Goal: Task Accomplishment & Management: Complete application form

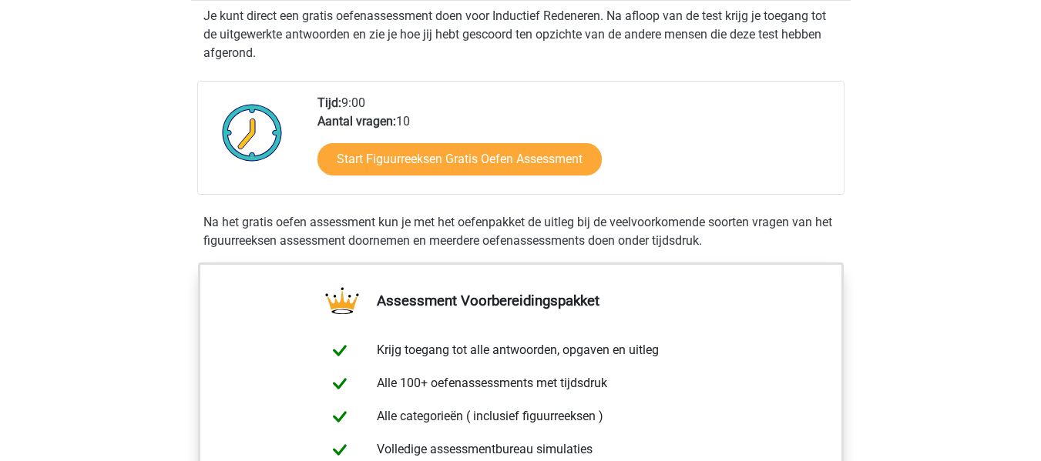
scroll to position [333, 0]
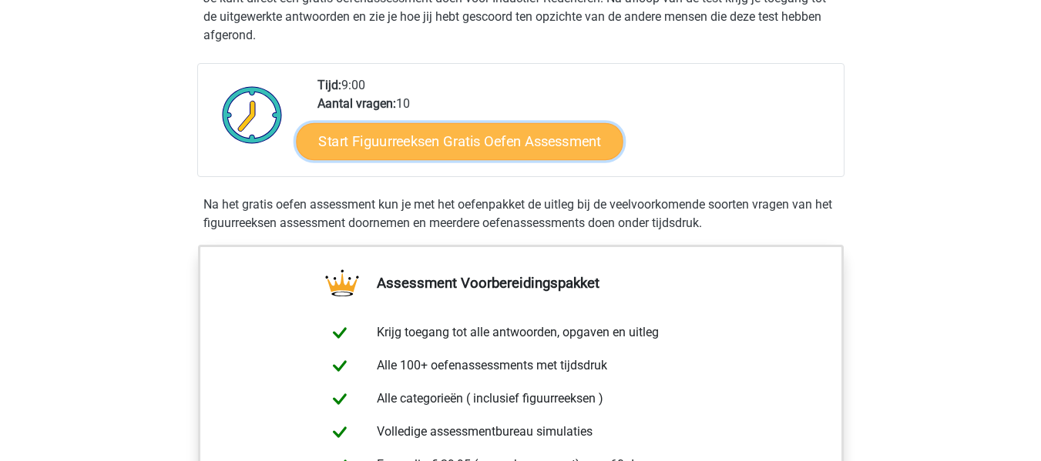
click at [441, 150] on link "Start Figuurreeksen Gratis Oefen Assessment" at bounding box center [459, 140] width 327 height 37
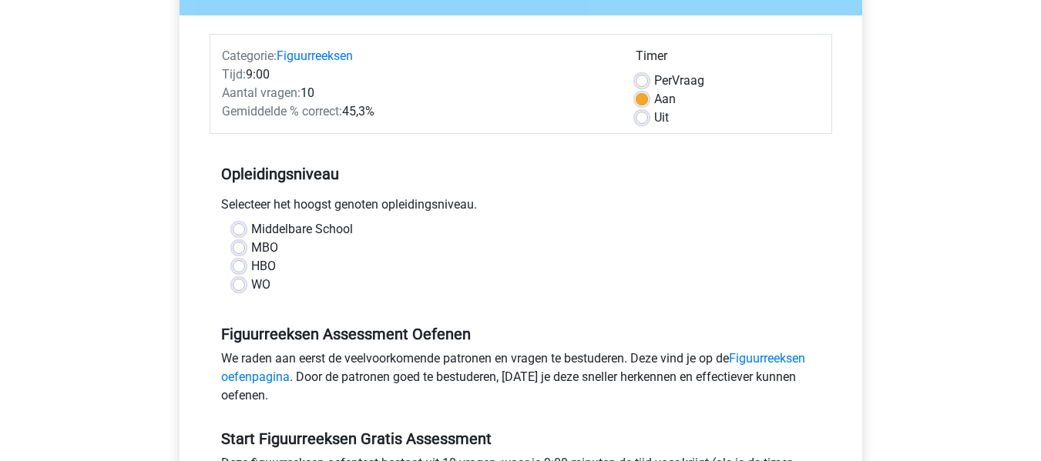
scroll to position [170, 0]
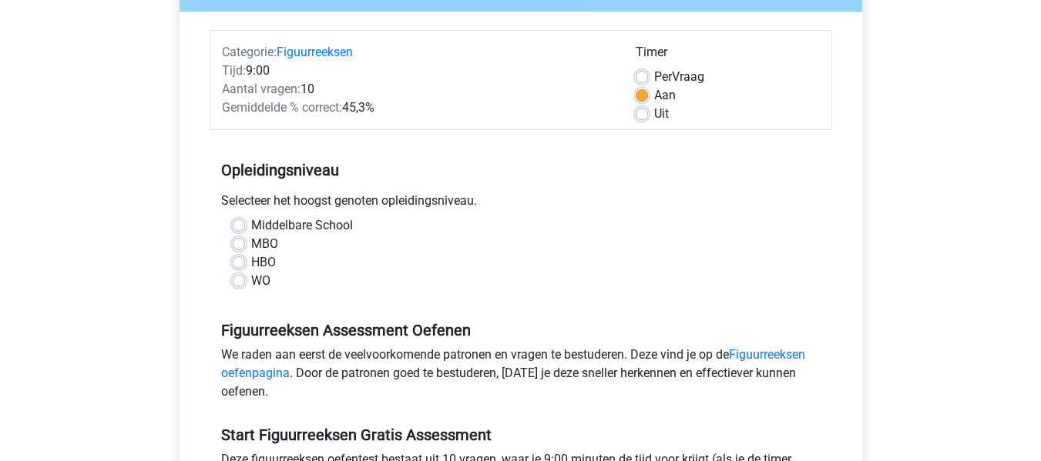
click at [251, 244] on label "MBO" at bounding box center [264, 244] width 27 height 18
click at [240, 244] on input "MBO" at bounding box center [239, 242] width 12 height 15
radio input "true"
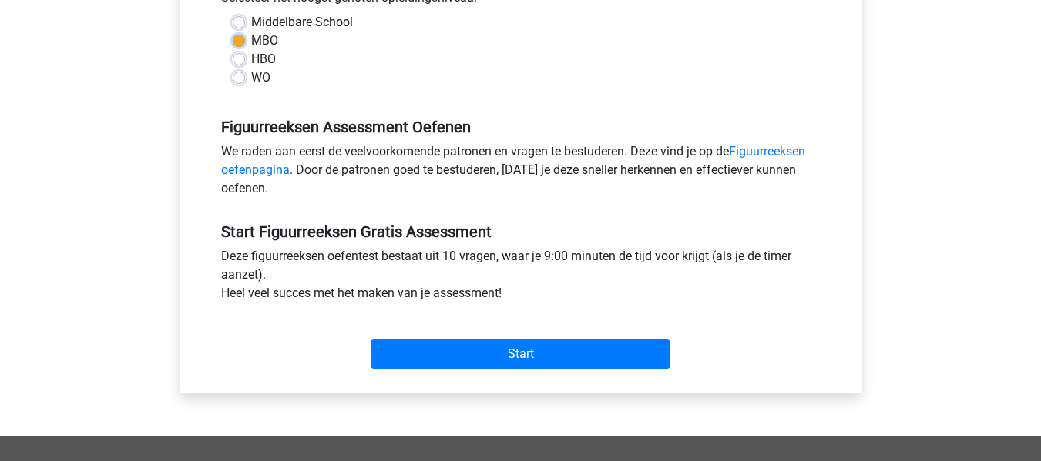
scroll to position [378, 0]
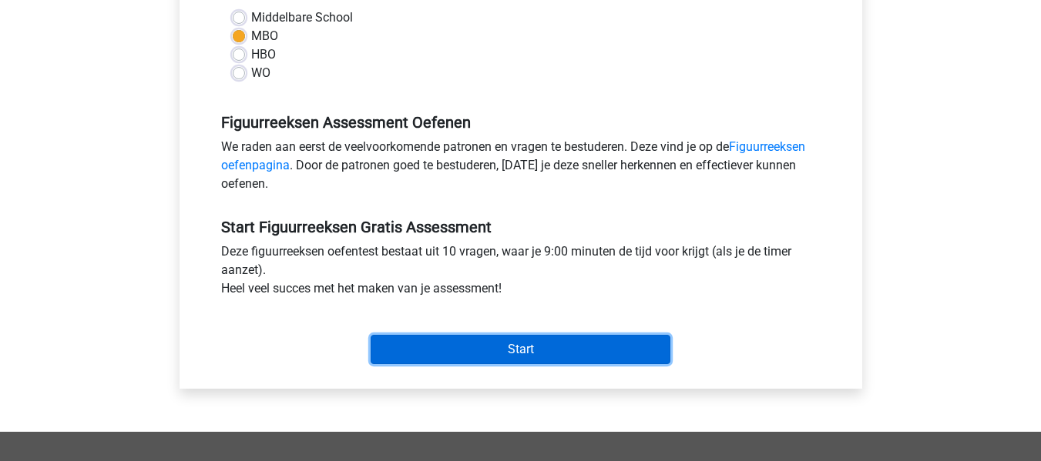
click at [532, 343] on input "Start" at bounding box center [521, 349] width 300 height 29
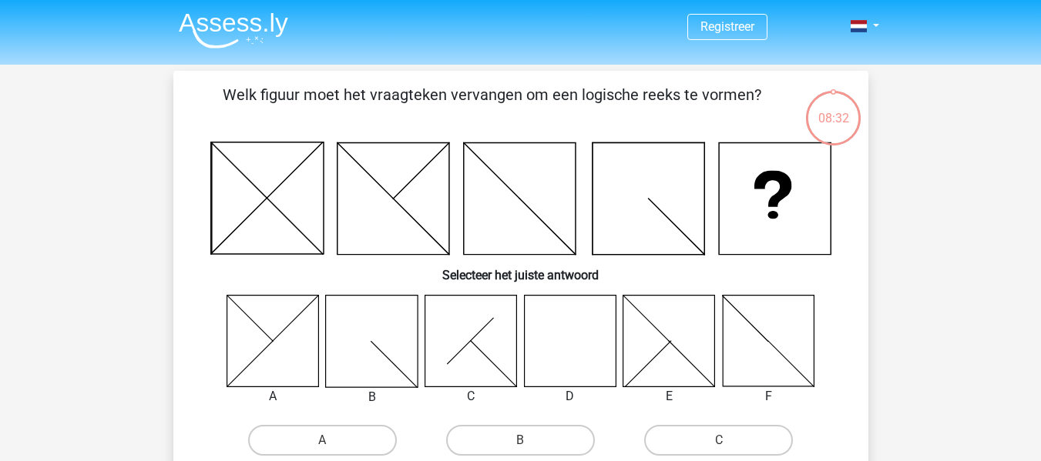
click at [675, 366] on icon at bounding box center [669, 341] width 92 height 92
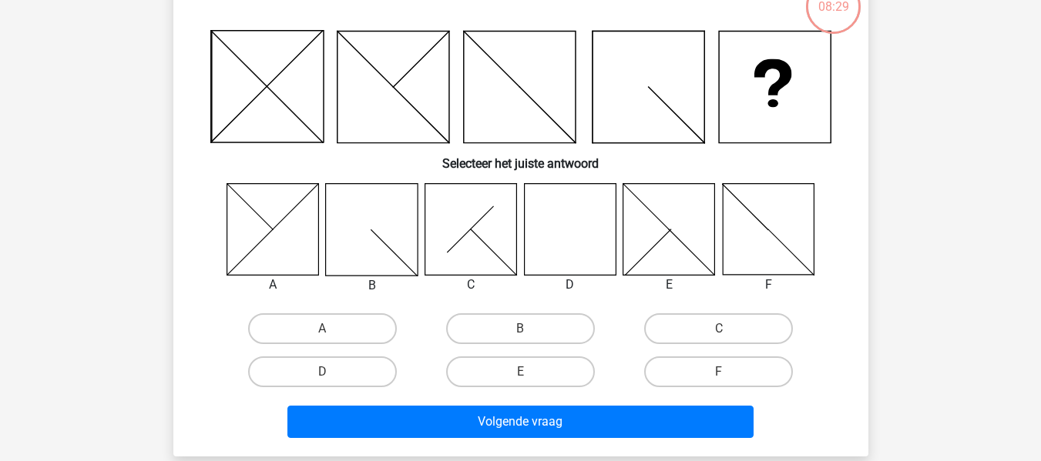
scroll to position [143, 0]
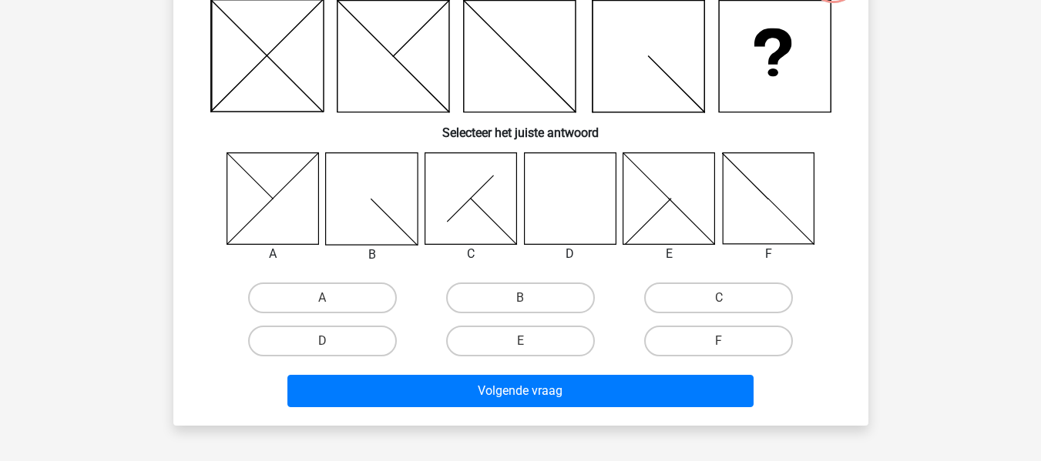
click at [523, 347] on input "E" at bounding box center [525, 346] width 10 height 10
radio input "true"
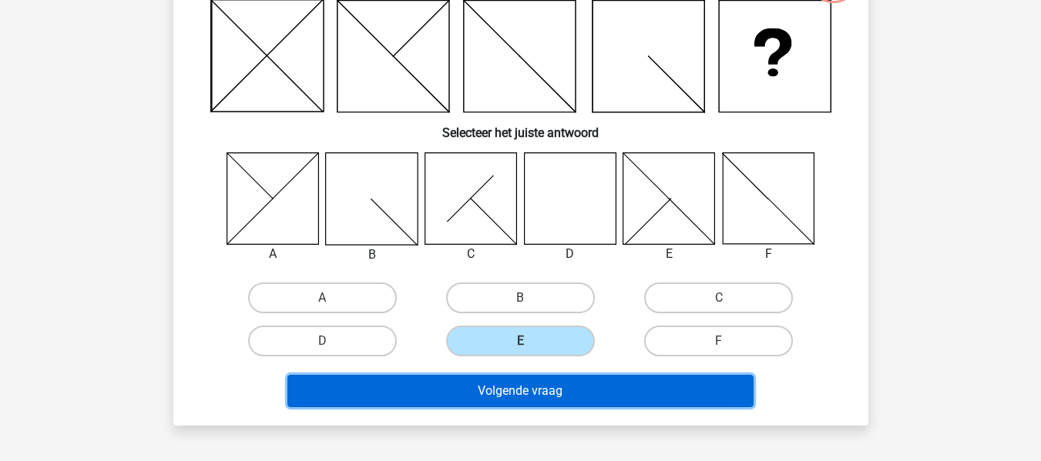
click at [521, 394] on button "Volgende vraag" at bounding box center [520, 391] width 466 height 32
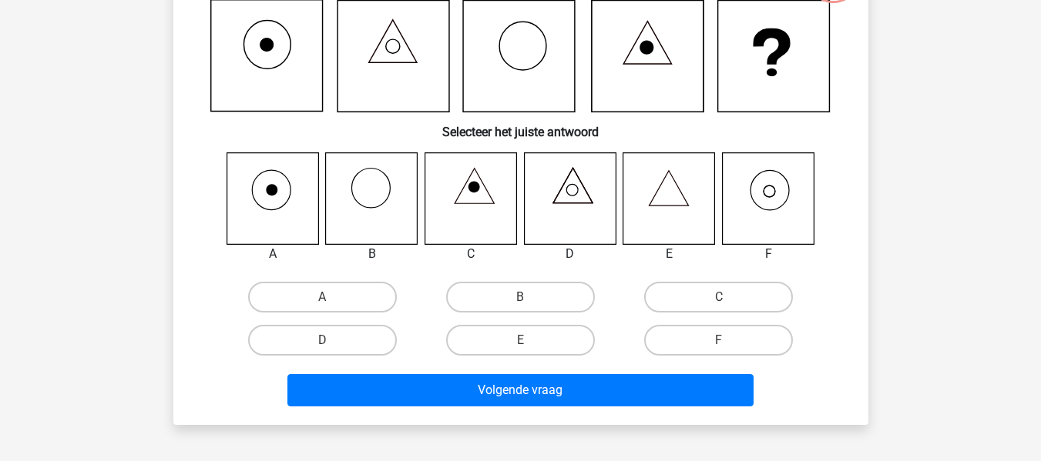
scroll to position [71, 0]
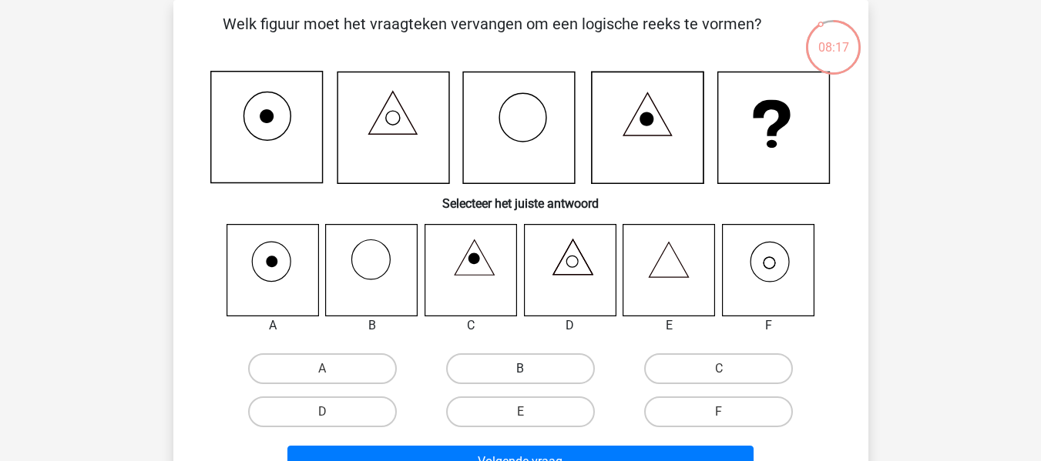
click at [542, 375] on label "B" at bounding box center [520, 369] width 149 height 31
click at [530, 375] on input "B" at bounding box center [525, 374] width 10 height 10
radio input "true"
click at [716, 412] on label "F" at bounding box center [718, 412] width 149 height 31
click at [719, 412] on input "F" at bounding box center [724, 417] width 10 height 10
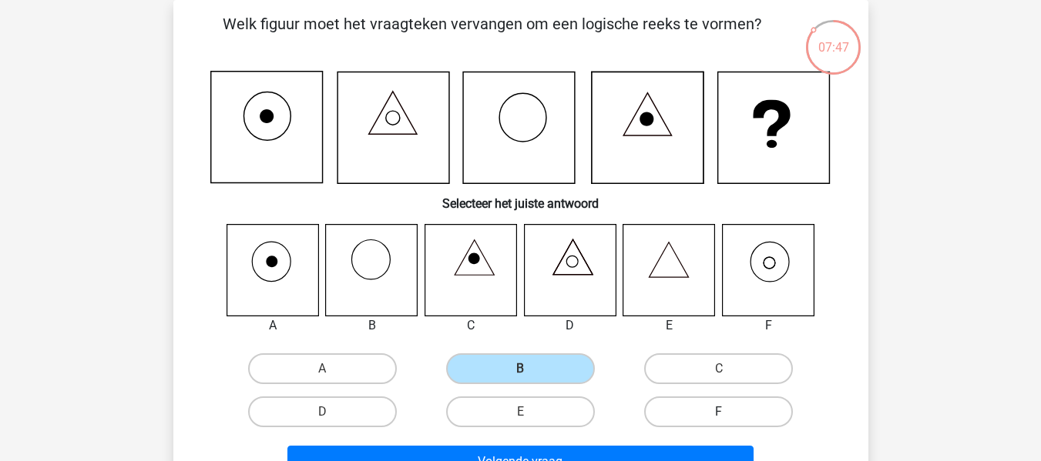
radio input "true"
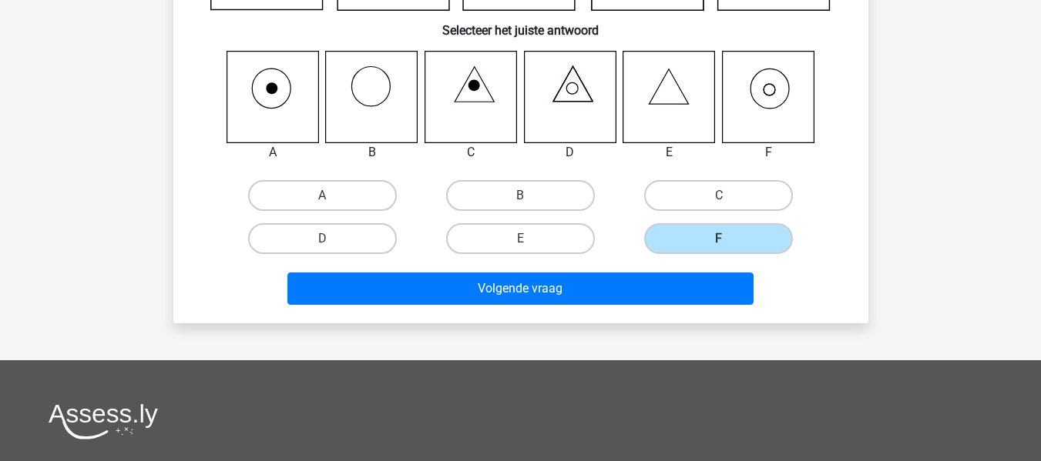
scroll to position [263, 0]
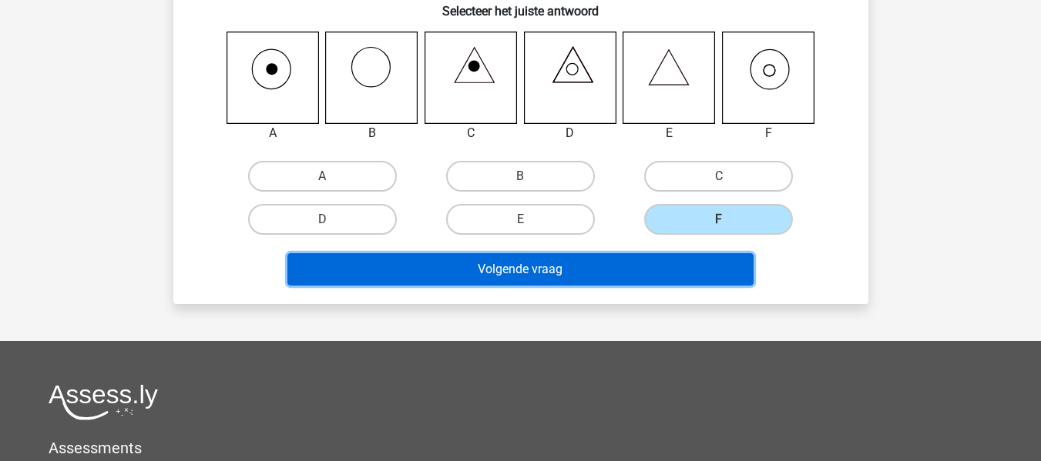
click at [519, 276] on button "Volgende vraag" at bounding box center [520, 269] width 466 height 32
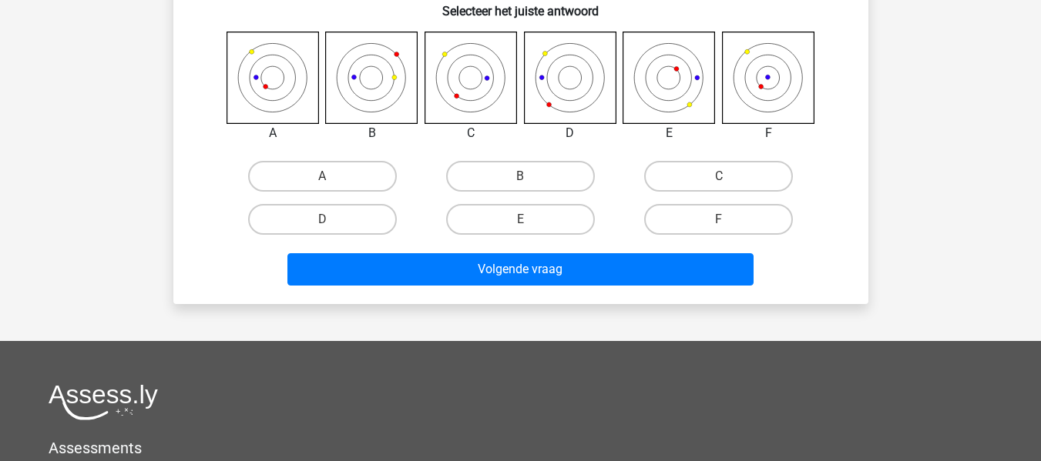
scroll to position [71, 0]
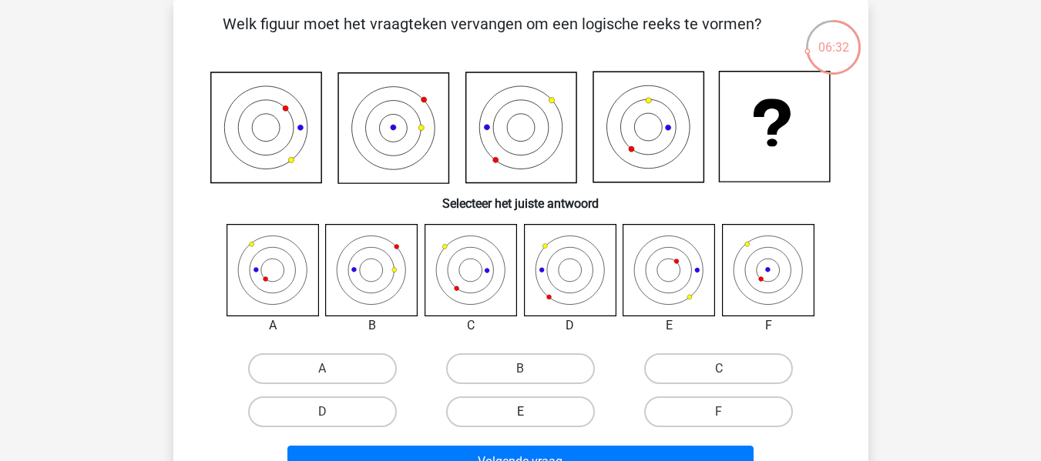
click at [509, 422] on label "E" at bounding box center [520, 412] width 149 height 31
click at [520, 422] on input "E" at bounding box center [525, 417] width 10 height 10
radio input "true"
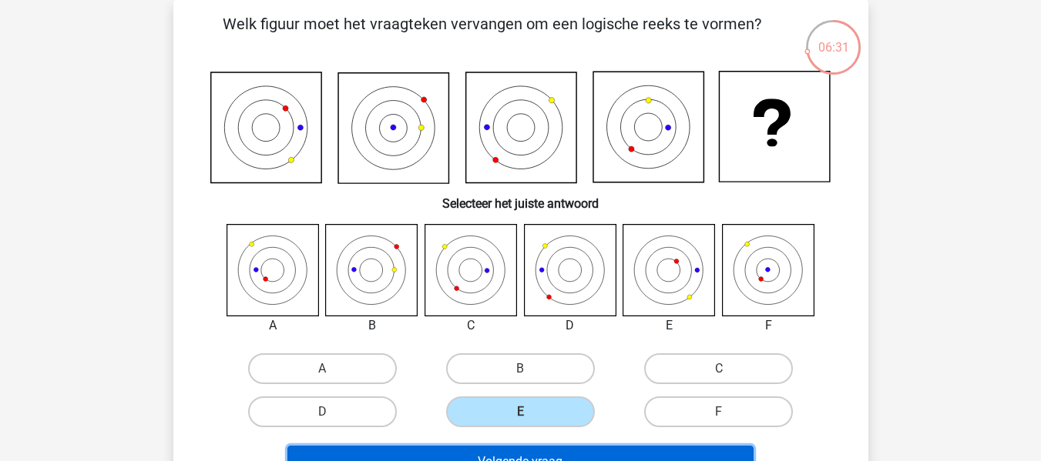
click at [503, 455] on button "Volgende vraag" at bounding box center [520, 462] width 466 height 32
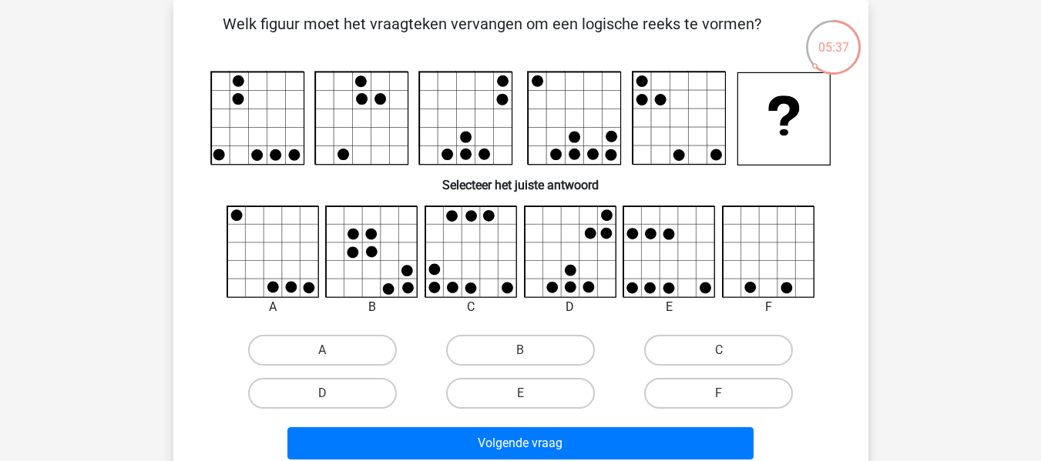
click at [517, 377] on div "E" at bounding box center [520, 393] width 198 height 43
click at [515, 406] on label "E" at bounding box center [520, 393] width 149 height 31
click at [520, 404] on input "E" at bounding box center [525, 399] width 10 height 10
radio input "true"
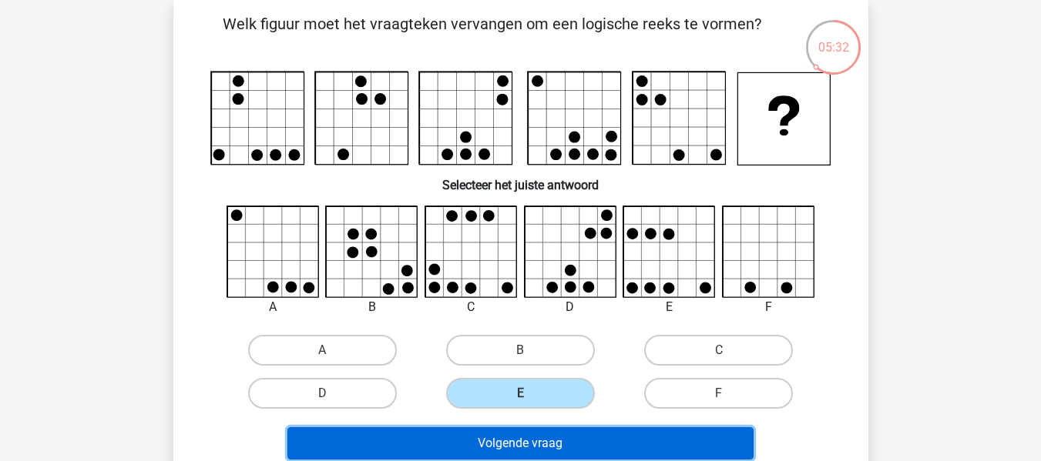
click at [568, 442] on button "Volgende vraag" at bounding box center [520, 444] width 466 height 32
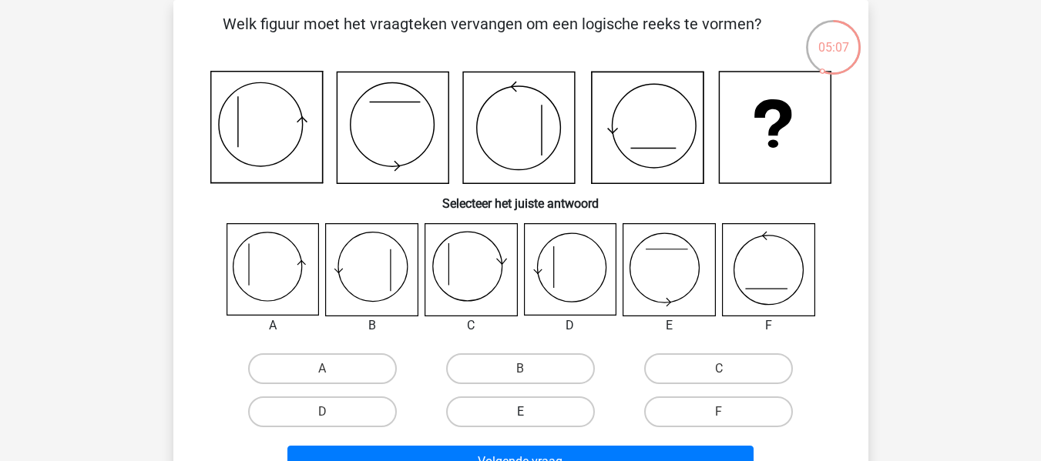
click at [532, 406] on label "E" at bounding box center [520, 412] width 149 height 31
click at [530, 412] on input "E" at bounding box center [525, 417] width 10 height 10
radio input "true"
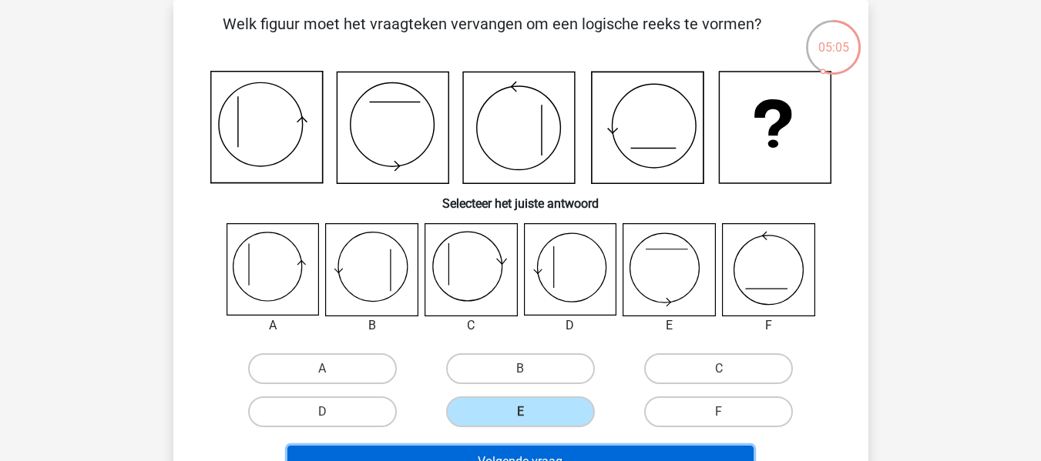
click at [559, 453] on button "Volgende vraag" at bounding box center [520, 462] width 466 height 32
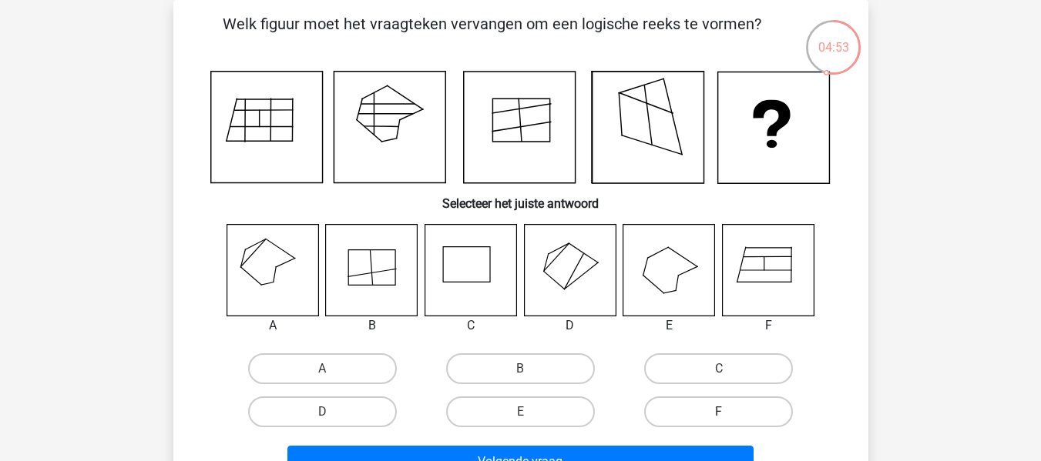
click at [709, 411] on label "F" at bounding box center [718, 412] width 149 height 31
click at [719, 412] on input "F" at bounding box center [724, 417] width 10 height 10
radio input "true"
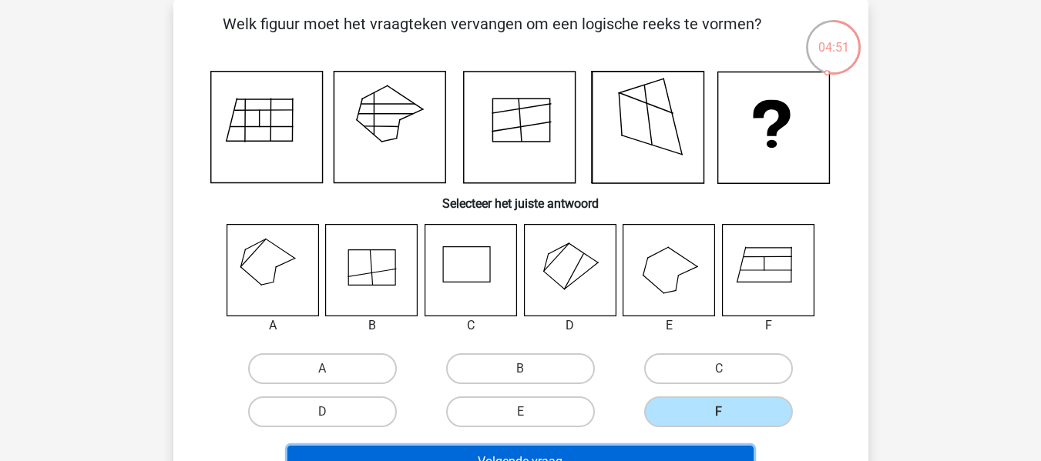
click at [521, 451] on button "Volgende vraag" at bounding box center [520, 462] width 466 height 32
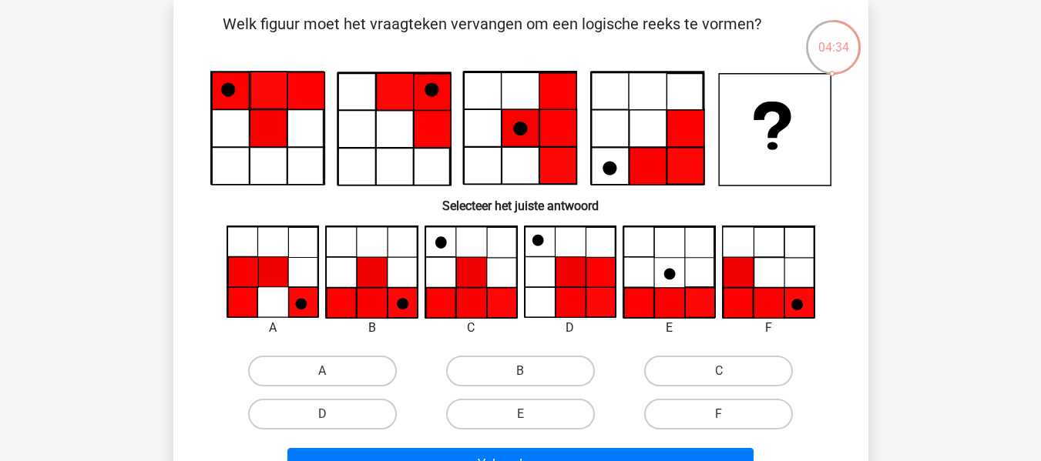
click at [521, 419] on input "E" at bounding box center [525, 419] width 10 height 10
radio input "true"
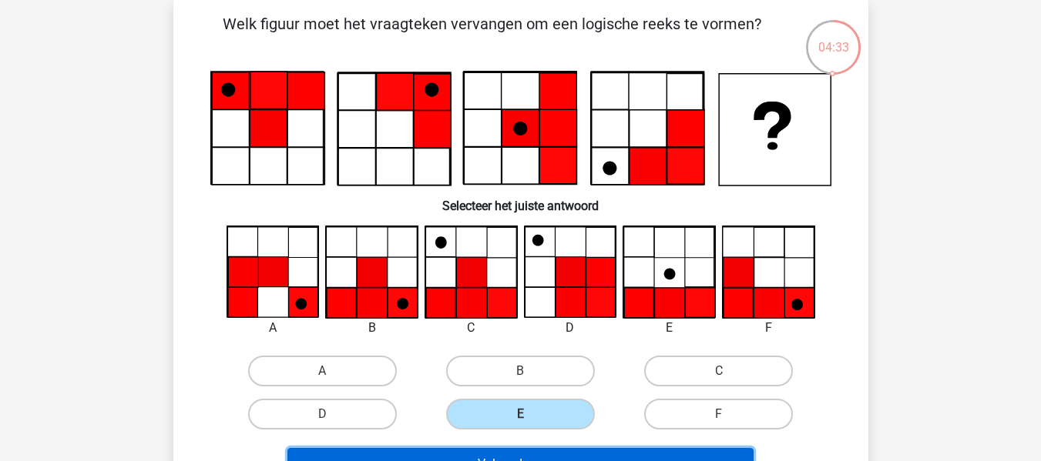
click at [540, 453] on button "Volgende vraag" at bounding box center [520, 464] width 466 height 32
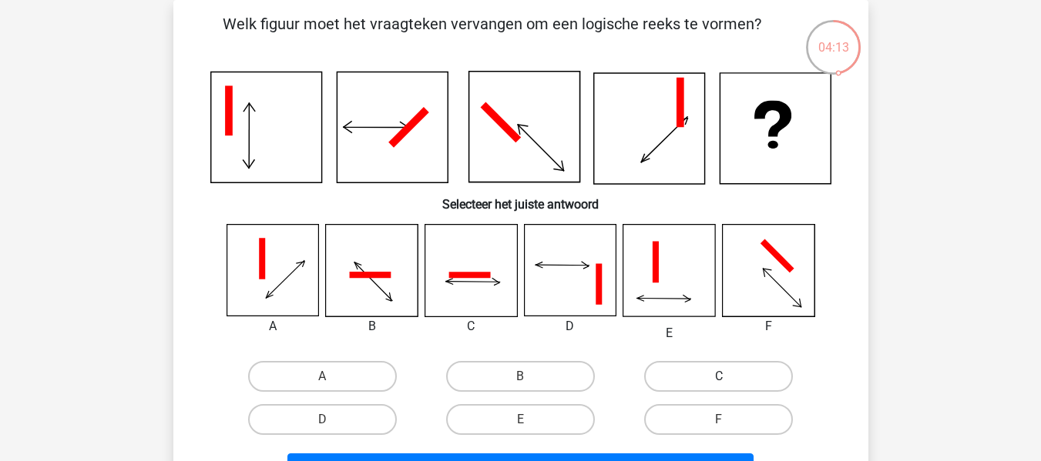
click at [722, 361] on label "C" at bounding box center [718, 376] width 149 height 31
click at [722, 377] on input "C" at bounding box center [724, 382] width 10 height 10
radio input "true"
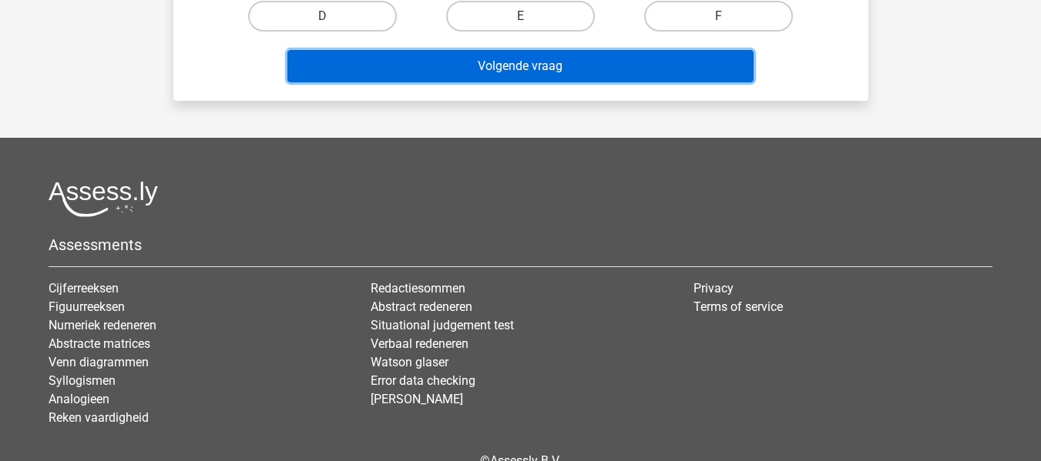
click at [488, 58] on button "Volgende vraag" at bounding box center [520, 66] width 466 height 32
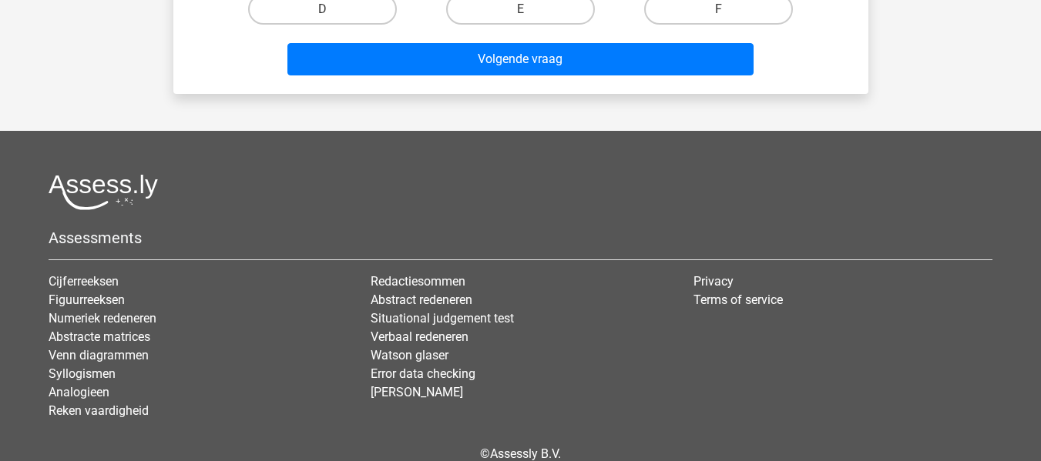
scroll to position [71, 0]
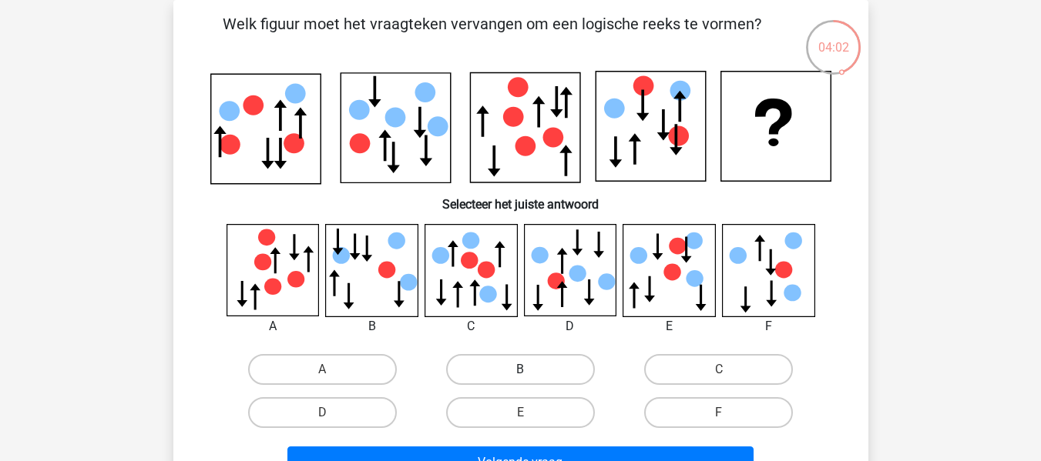
click at [539, 366] on label "B" at bounding box center [520, 369] width 149 height 31
click at [530, 370] on input "B" at bounding box center [525, 375] width 10 height 10
radio input "true"
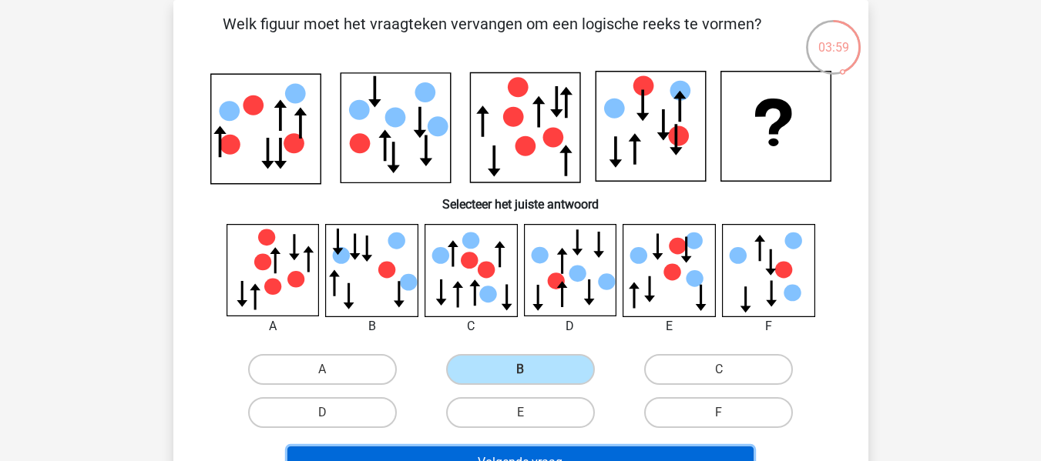
click at [581, 452] on button "Volgende vraag" at bounding box center [520, 463] width 466 height 32
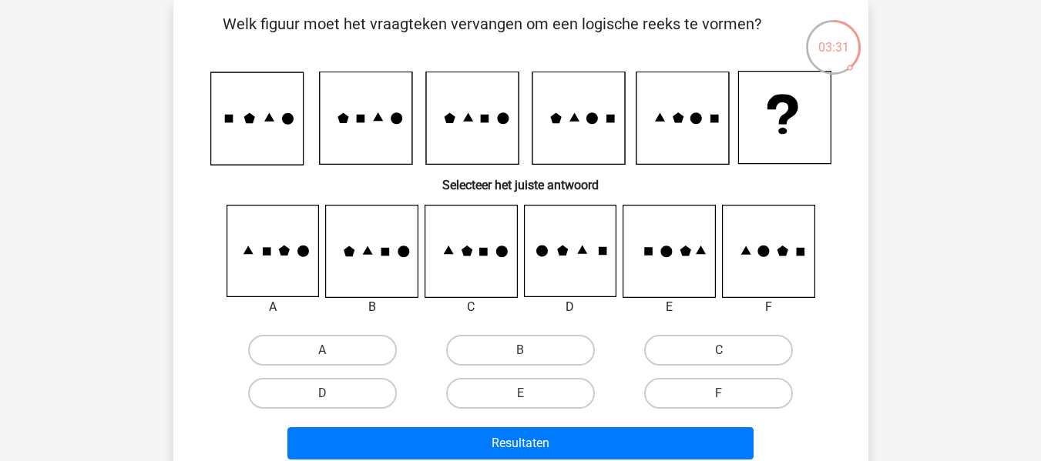
click at [330, 394] on input "D" at bounding box center [327, 399] width 10 height 10
radio input "true"
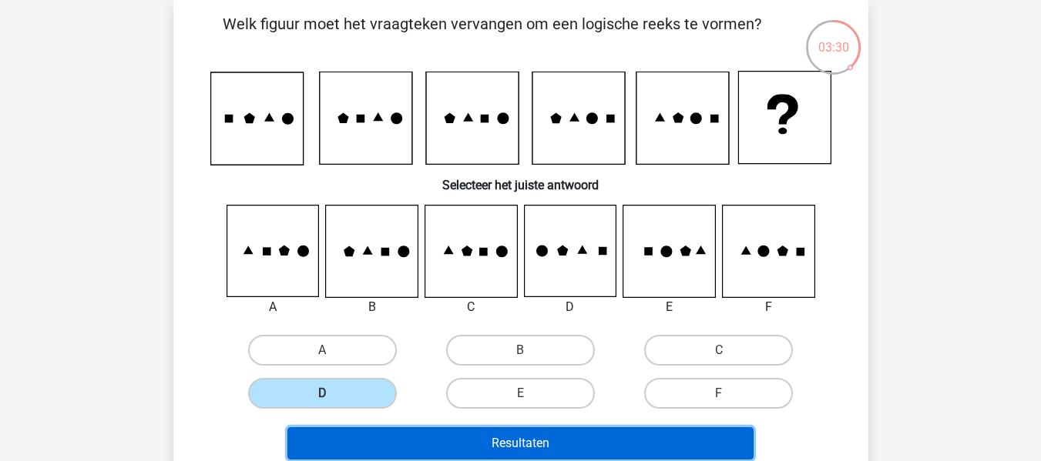
click at [505, 429] on button "Resultaten" at bounding box center [520, 444] width 466 height 32
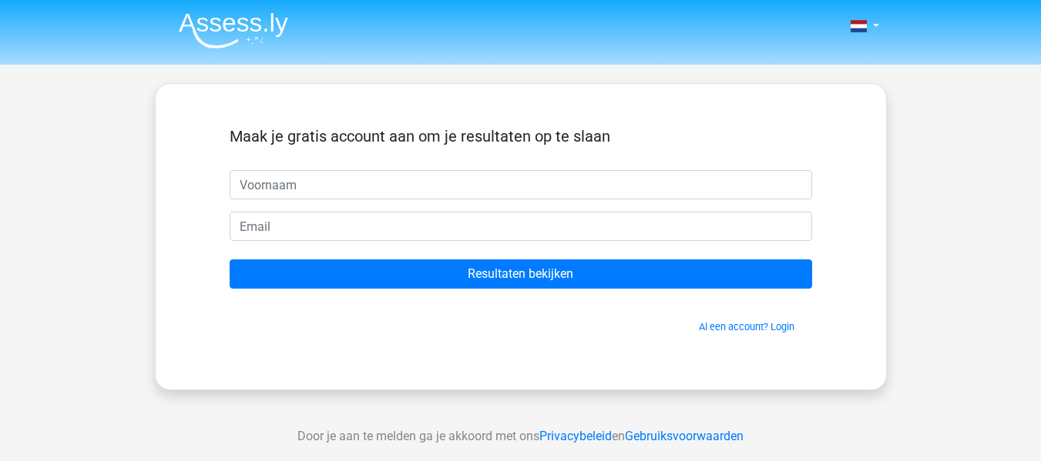
scroll to position [404, 0]
